Goal: Communication & Community: Answer question/provide support

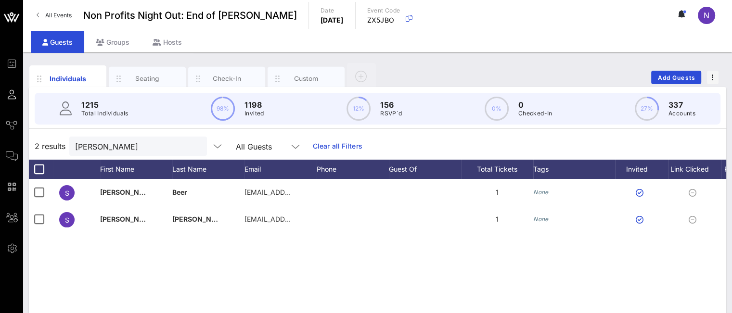
scroll to position [0, 105]
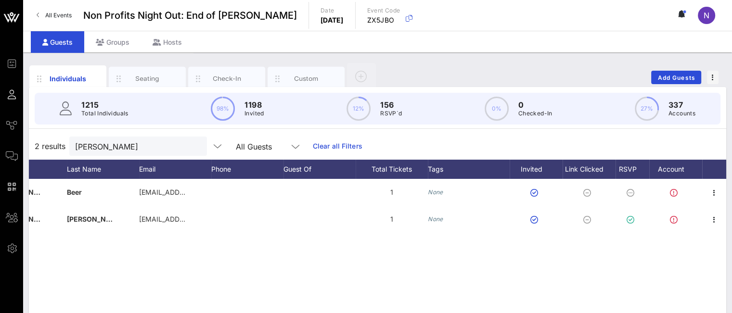
click at [193, 149] on button "clear icon" at bounding box center [196, 147] width 6 height 10
type input "isman"
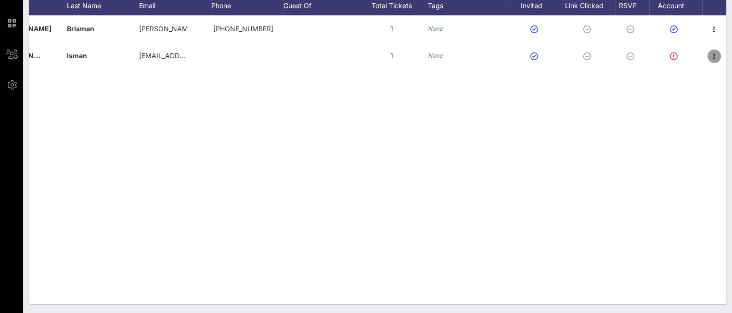
click at [717, 55] on icon "button" at bounding box center [715, 57] width 12 height 12
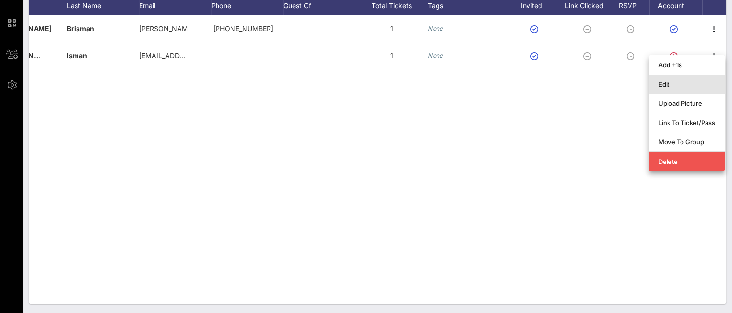
click at [677, 81] on div "Edit" at bounding box center [687, 84] width 57 height 8
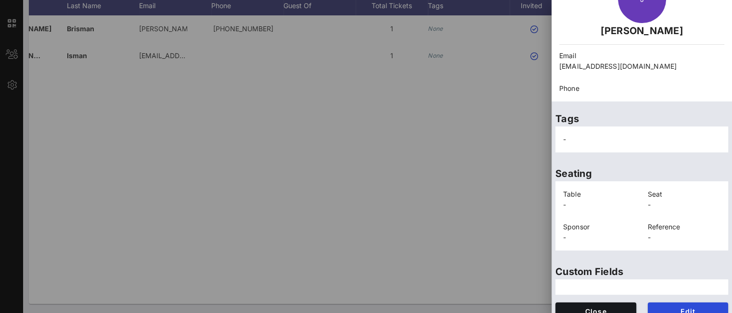
scroll to position [76, 0]
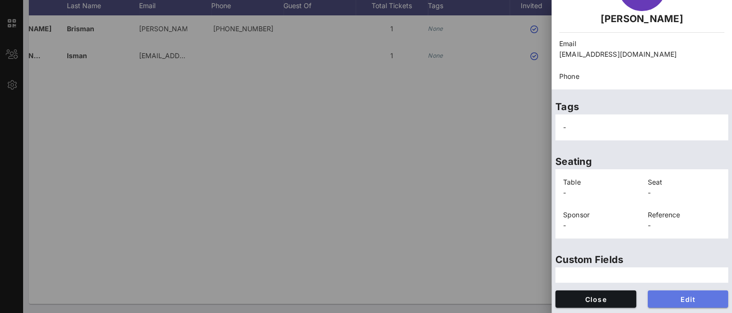
click at [658, 299] on span "Edit" at bounding box center [688, 300] width 65 height 8
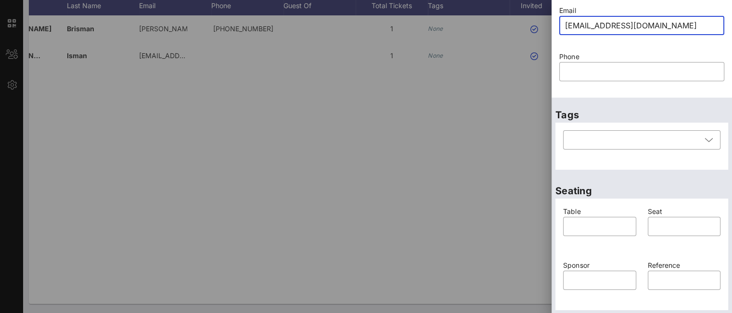
drag, startPoint x: 691, startPoint y: 29, endPoint x: 448, endPoint y: 28, distance: 243.2
click at [448, 28] on div "Event Builder Guests Journeys Comms QR Scanner Team Settings Non Profits Night …" at bounding box center [366, 75] width 732 height 478
paste input "jis"
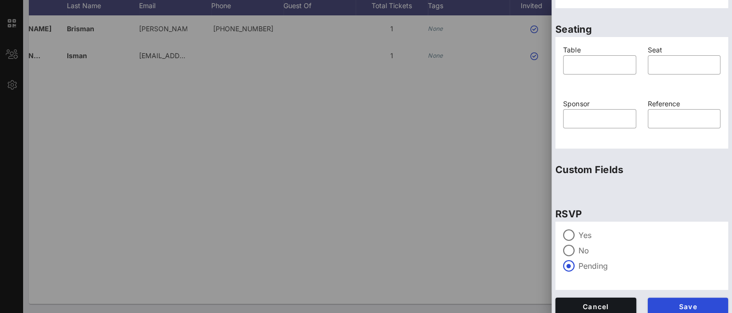
scroll to position [245, 0]
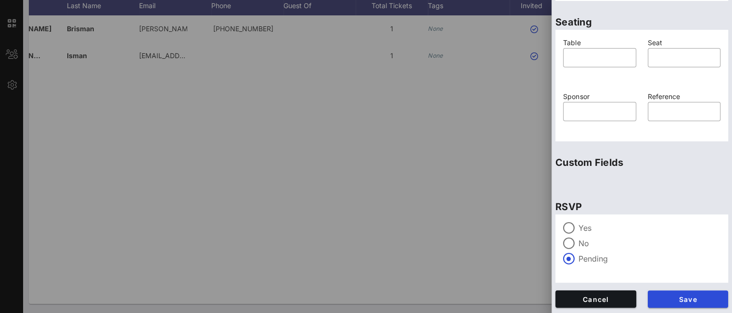
type input "[EMAIL_ADDRESS][DOMAIN_NAME]"
click at [665, 300] on span "Save" at bounding box center [688, 300] width 65 height 8
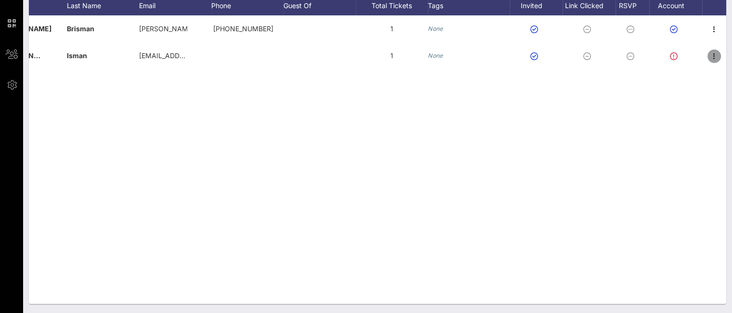
click at [715, 53] on icon "button" at bounding box center [715, 57] width 12 height 12
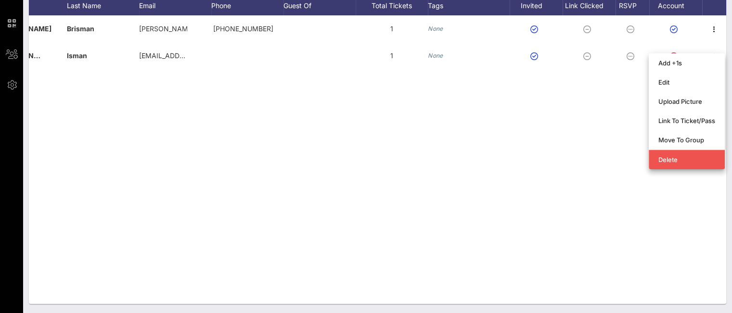
click at [364, 170] on div "[PERSON_NAME] [PERSON_NAME]@… [PHONE_NUMBER] 1 None J [PERSON_NAME] [EMAIL_ADDR…" at bounding box center [378, 159] width 698 height 289
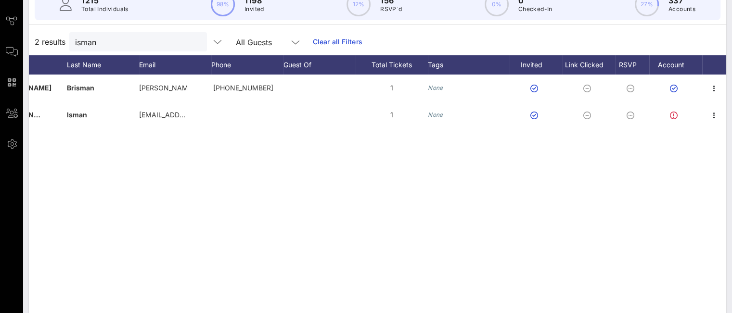
scroll to position [67, 0]
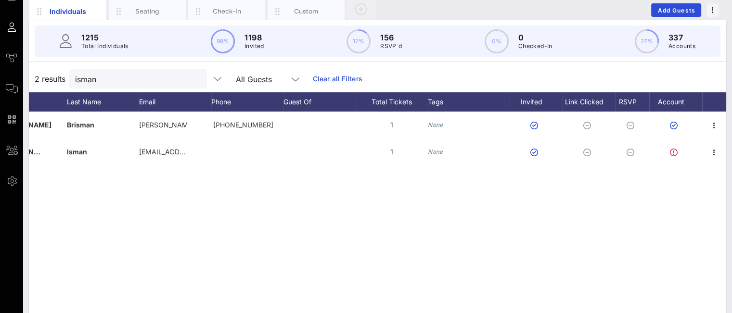
click at [0, 0] on span "Comms" at bounding box center [0, 0] width 0 height 0
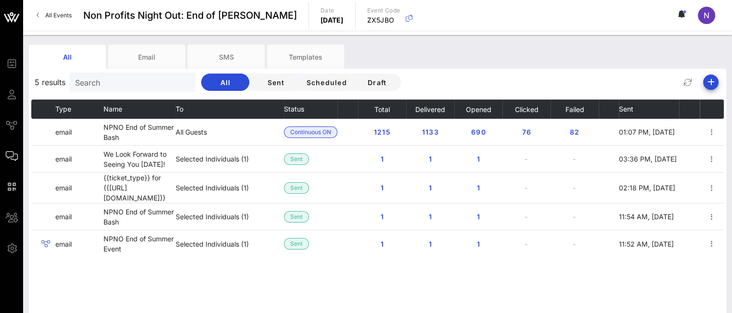
click at [89, 82] on input "Search" at bounding box center [131, 82] width 113 height 13
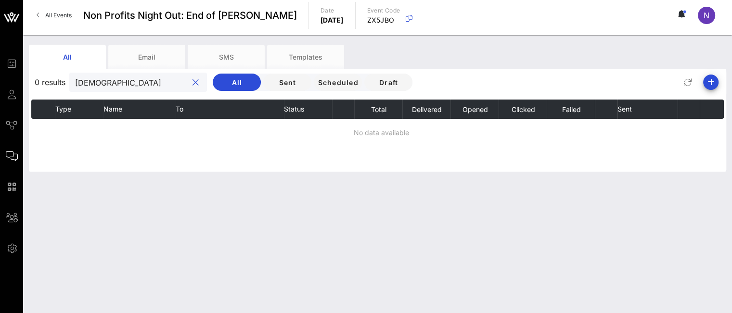
type input "isman"
drag, startPoint x: 120, startPoint y: 82, endPoint x: 61, endPoint y: 78, distance: 59.4
click at [61, 78] on div "0 results isman All Sent Scheduled Draft" at bounding box center [378, 82] width 698 height 23
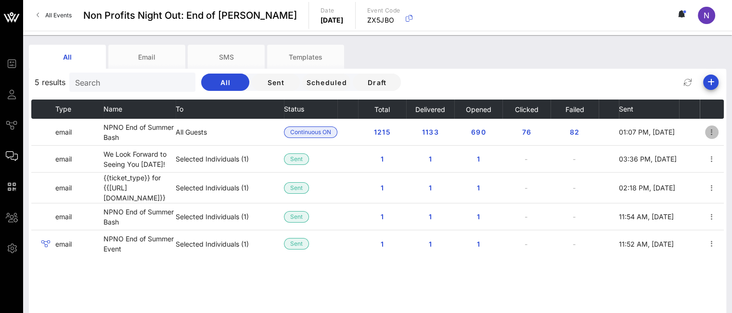
click at [711, 131] on icon "button" at bounding box center [712, 133] width 12 height 12
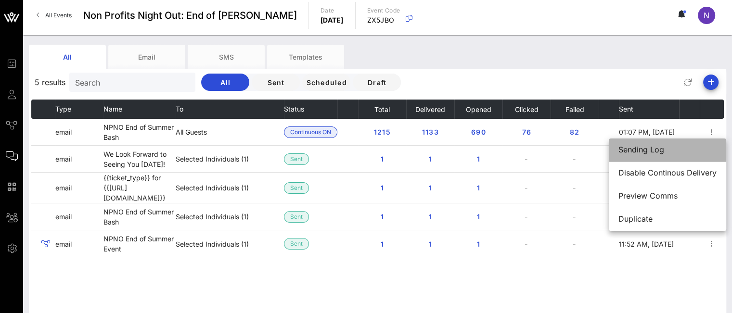
click at [679, 151] on div "Sending Log" at bounding box center [668, 149] width 98 height 9
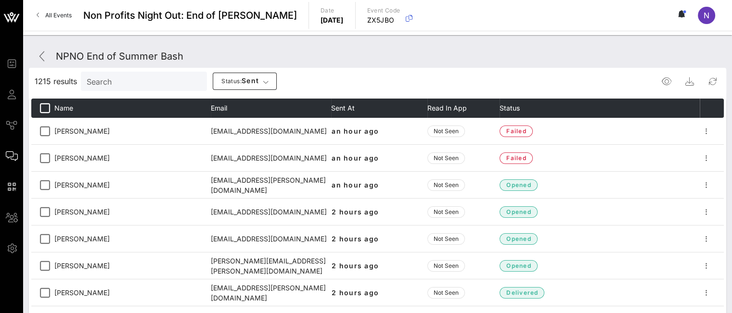
click at [118, 87] on input "Search" at bounding box center [143, 81] width 113 height 13
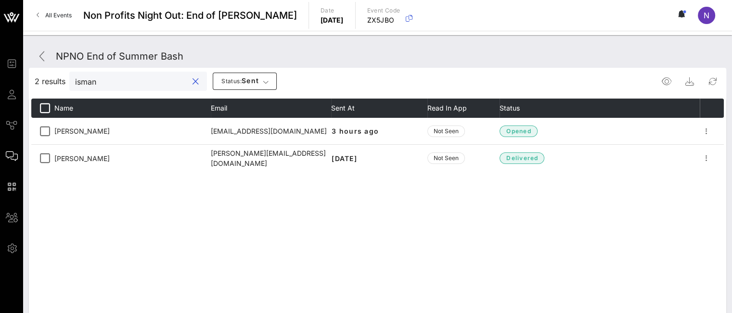
type input "isman"
click at [708, 132] on icon "button" at bounding box center [707, 132] width 12 height 12
click at [702, 151] on div "Resend" at bounding box center [703, 148] width 26 height 9
